Goal: Check status

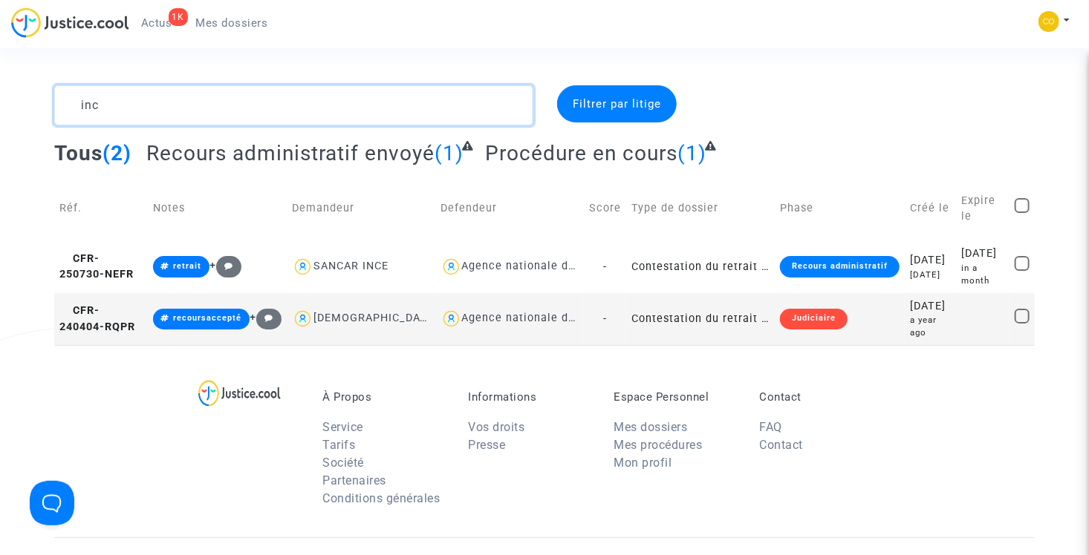
click at [239, 101] on textarea at bounding box center [293, 105] width 479 height 40
type textarea "ince"
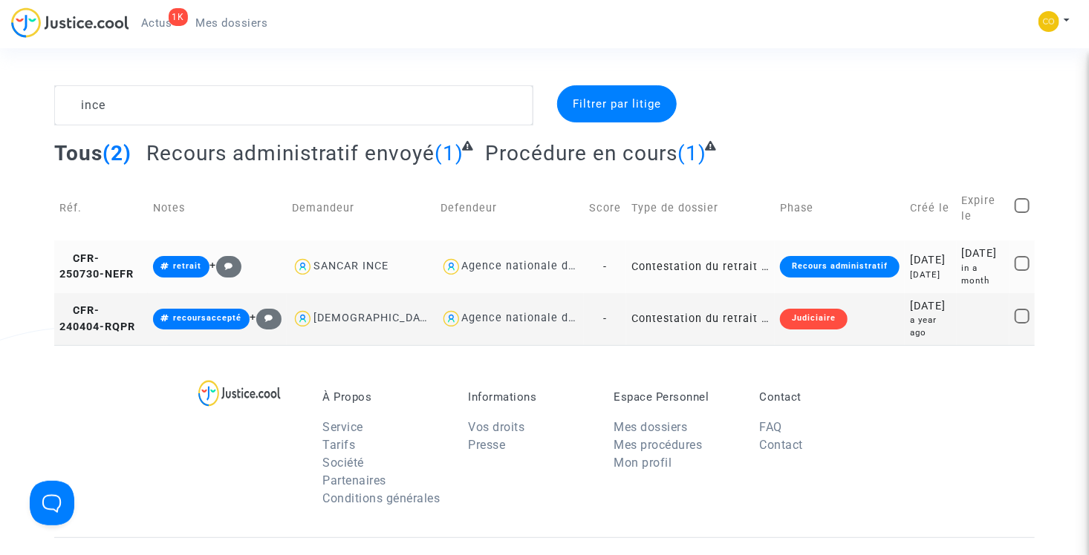
click at [693, 264] on td "Contestation du retrait de [PERSON_NAME] par l'ANAH (mandataire)" at bounding box center [700, 267] width 148 height 52
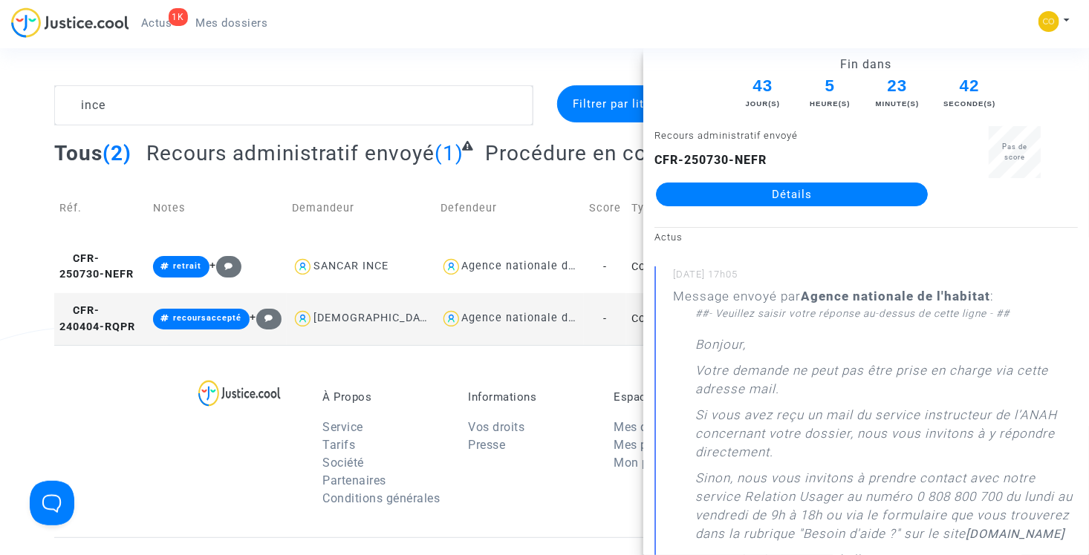
click at [559, 59] on section "ince Filtrer par litige Tous (2) Recours administratif envoyé (1) Procédure en …" at bounding box center [544, 448] width 1089 height 896
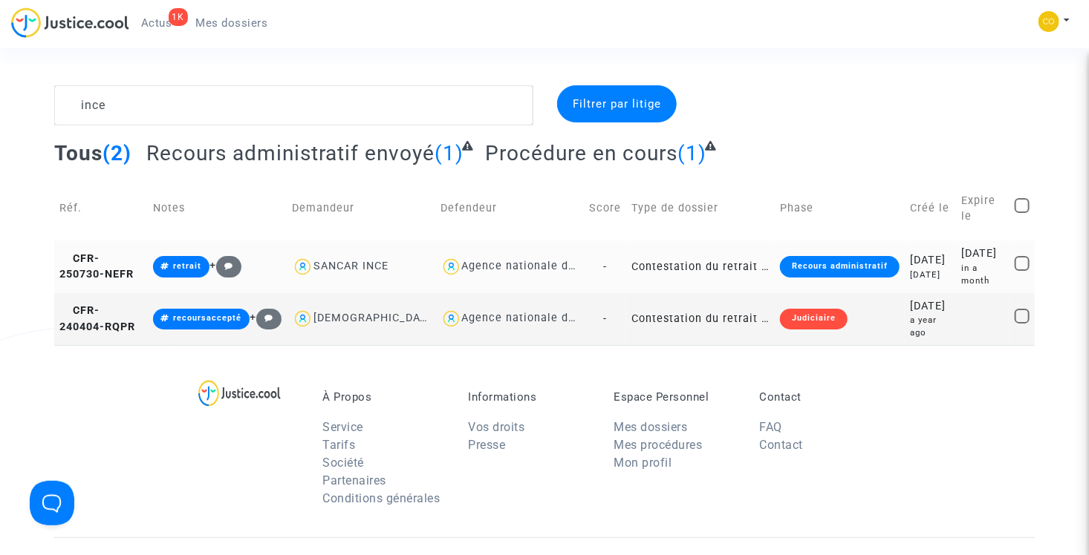
click at [666, 268] on td "Contestation du retrait de [PERSON_NAME] par l'ANAH (mandataire)" at bounding box center [700, 267] width 148 height 52
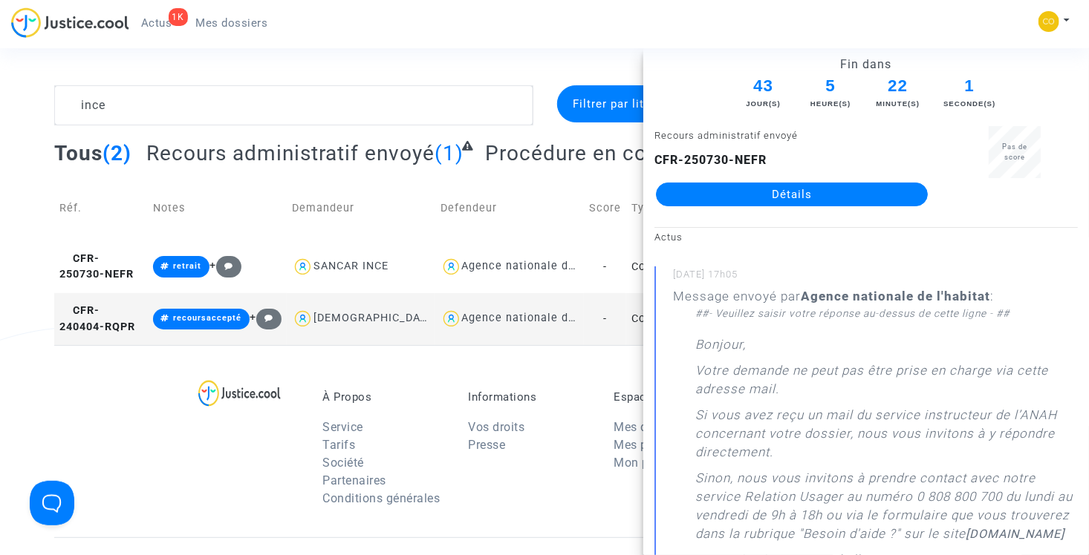
click at [800, 194] on link "Détails" at bounding box center [792, 195] width 272 height 24
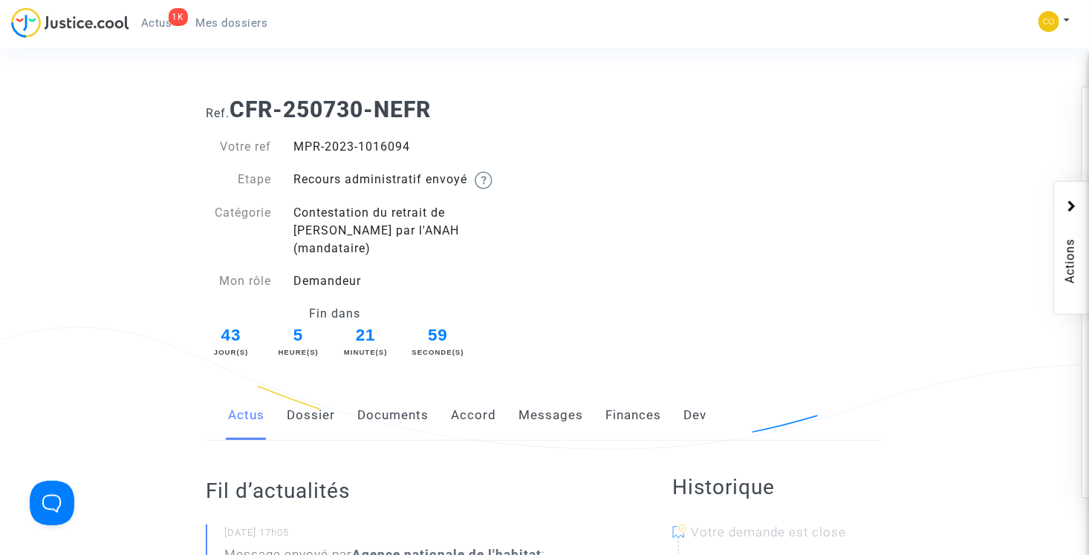
click at [378, 401] on link "Documents" at bounding box center [392, 415] width 71 height 49
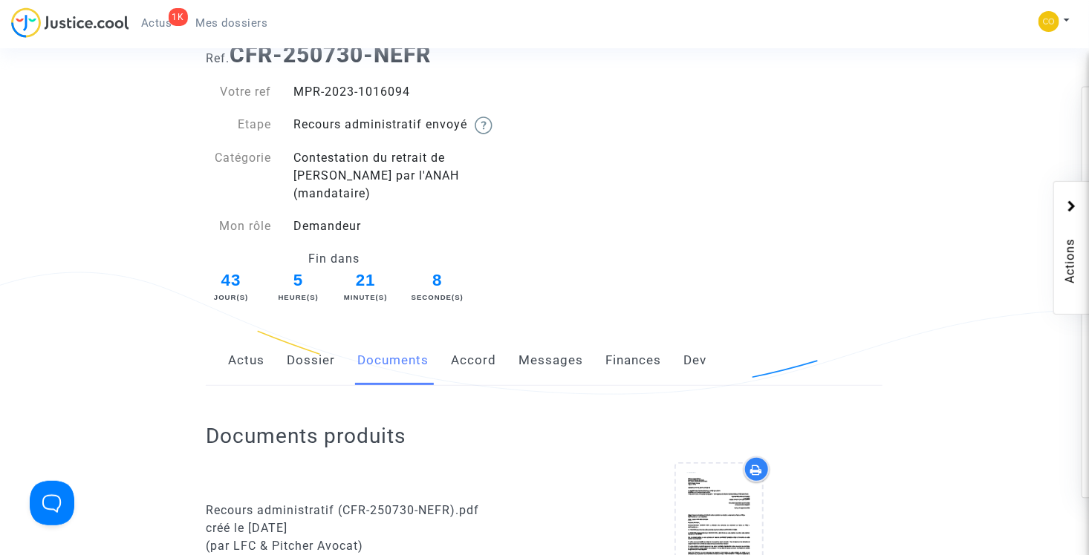
scroll to position [148, 0]
